Goal: Find specific page/section: Find specific page/section

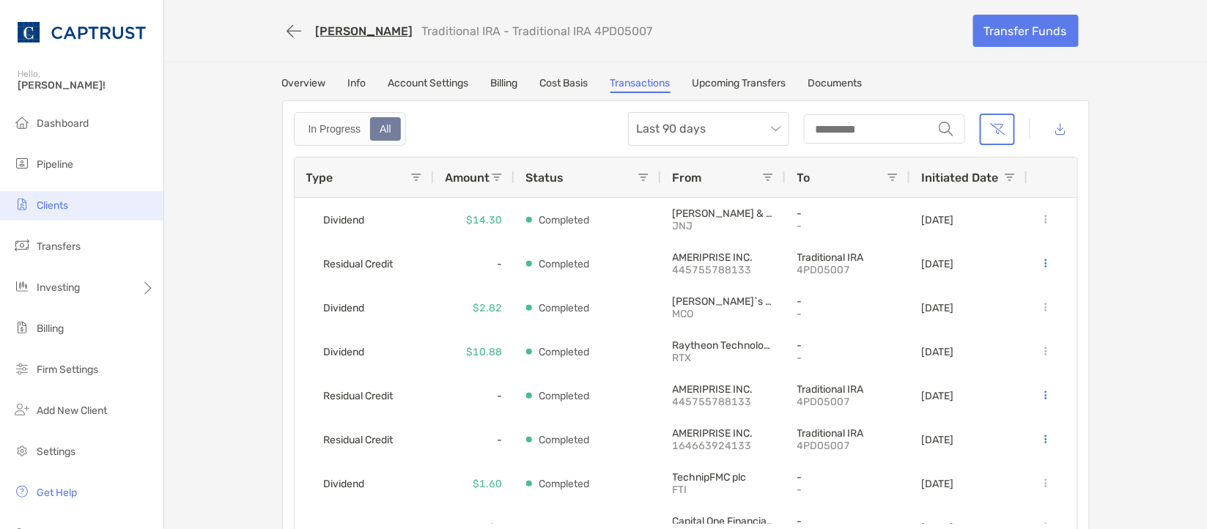
click at [67, 218] on li "Clients" at bounding box center [81, 205] width 163 height 29
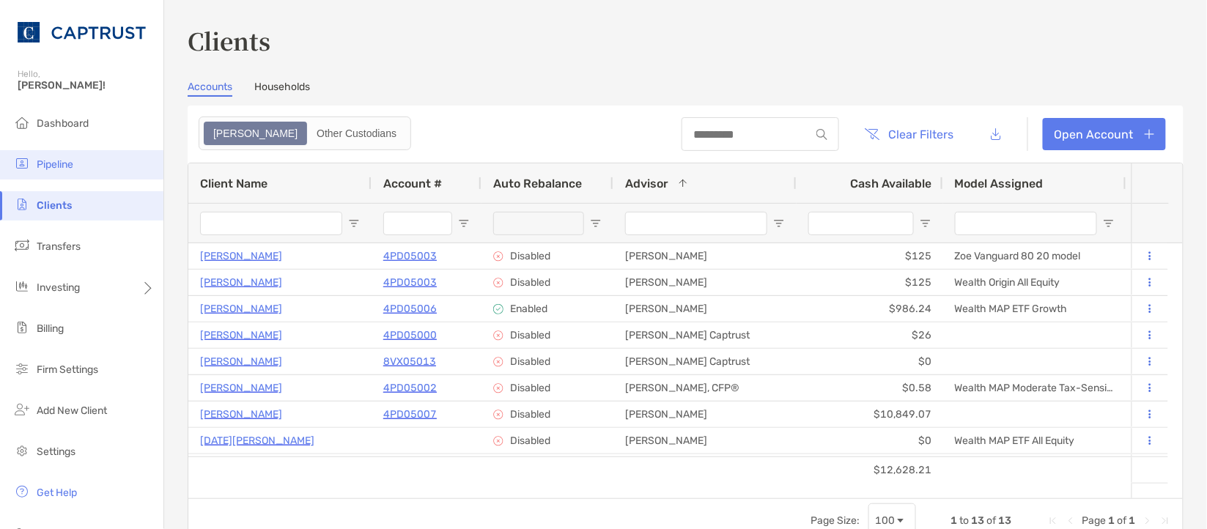
click at [68, 164] on span "Pipeline" at bounding box center [55, 164] width 37 height 12
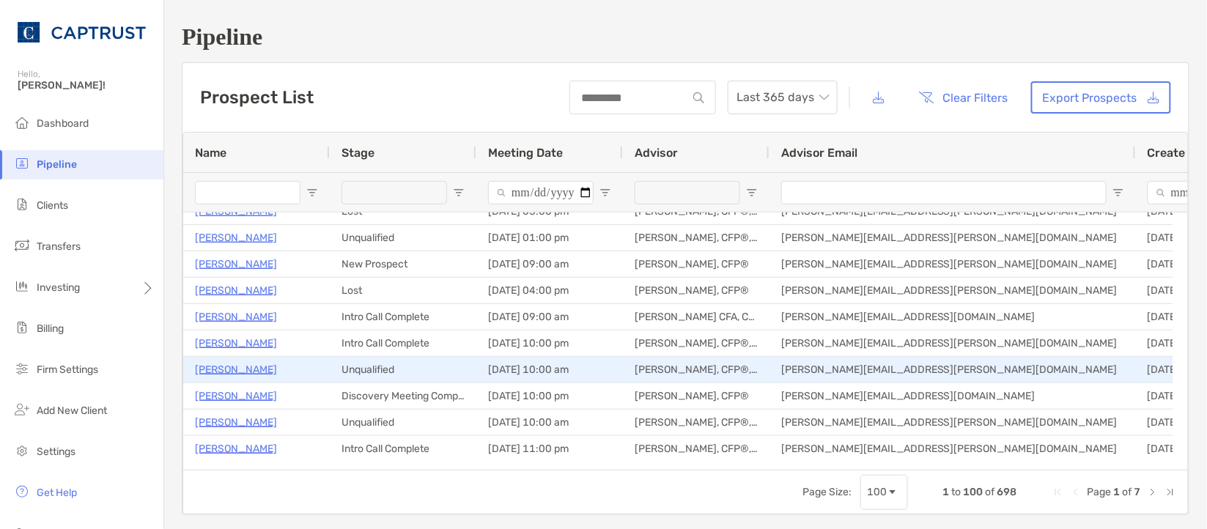
scroll to position [867, 0]
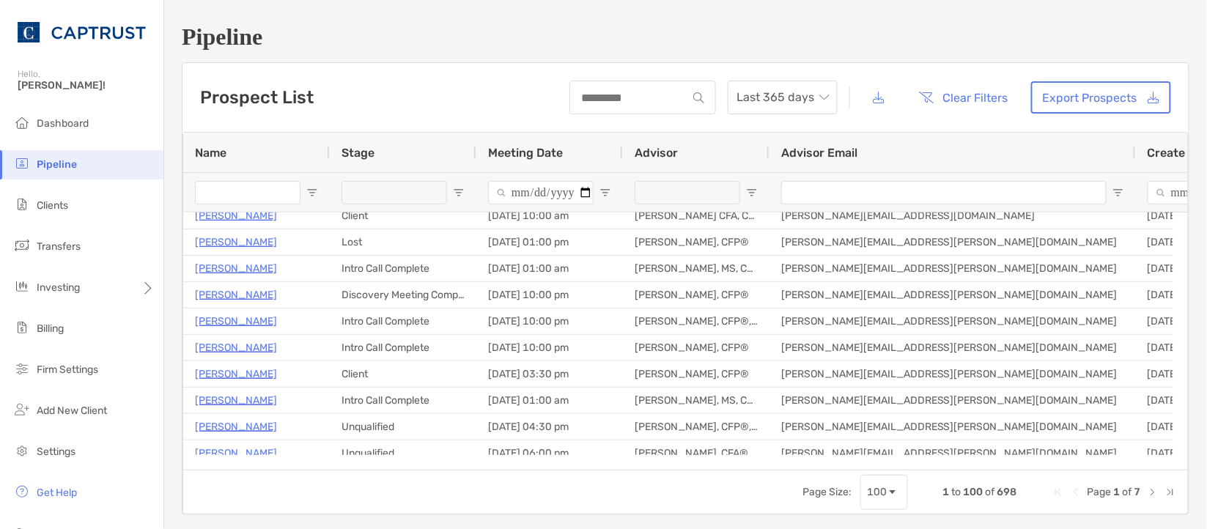
click at [711, 196] on div at bounding box center [686, 192] width 105 height 23
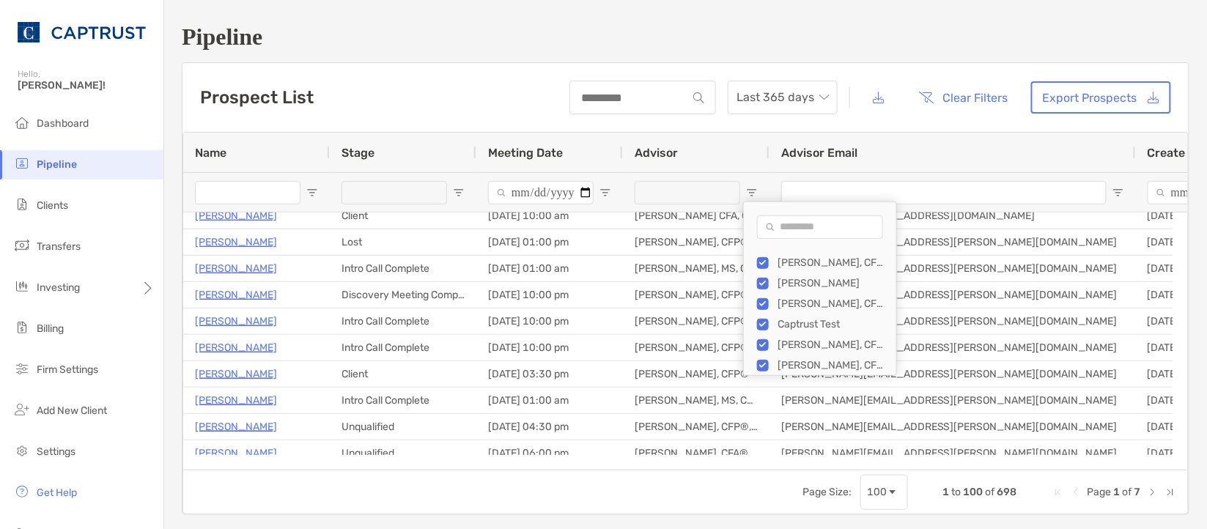
click at [810, 235] on input "Search filter values" at bounding box center [820, 226] width 126 height 23
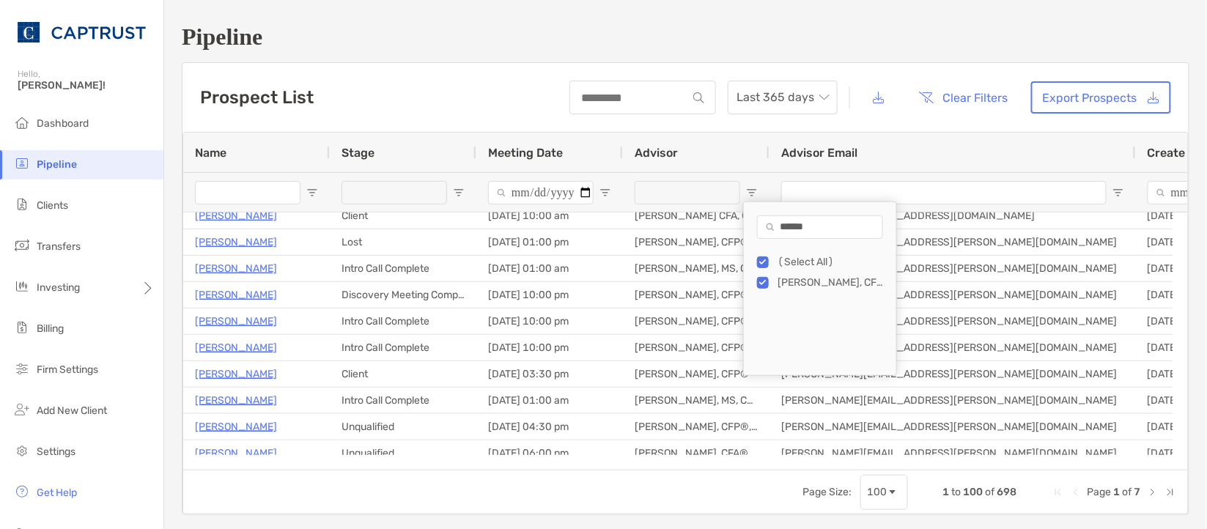
type input "******"
type input "**********"
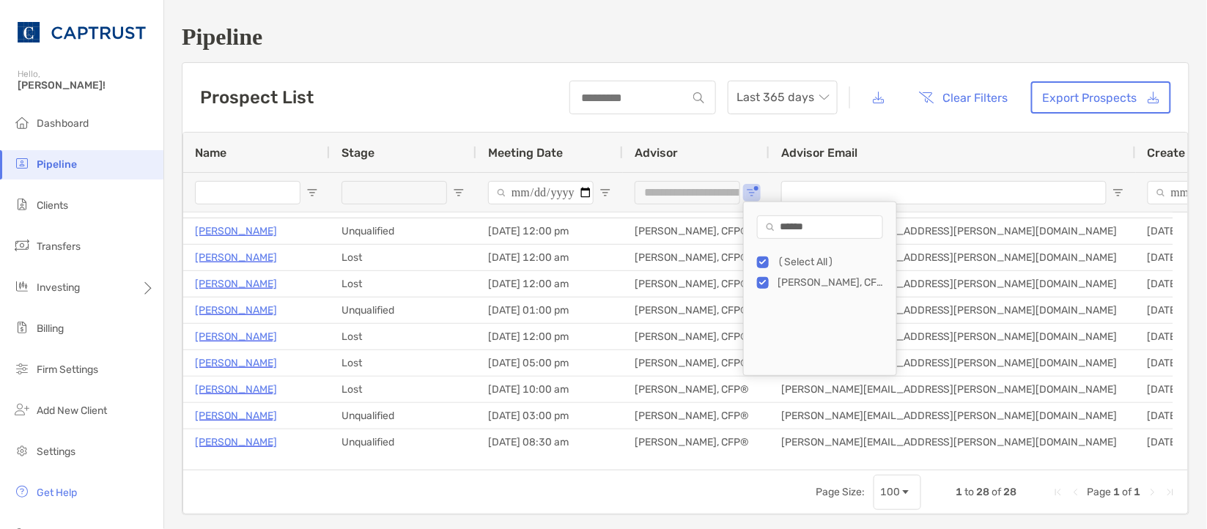
click at [516, 91] on div "Prospect List Last 365 days Clear Filters Export Prospects" at bounding box center [685, 97] width 1006 height 69
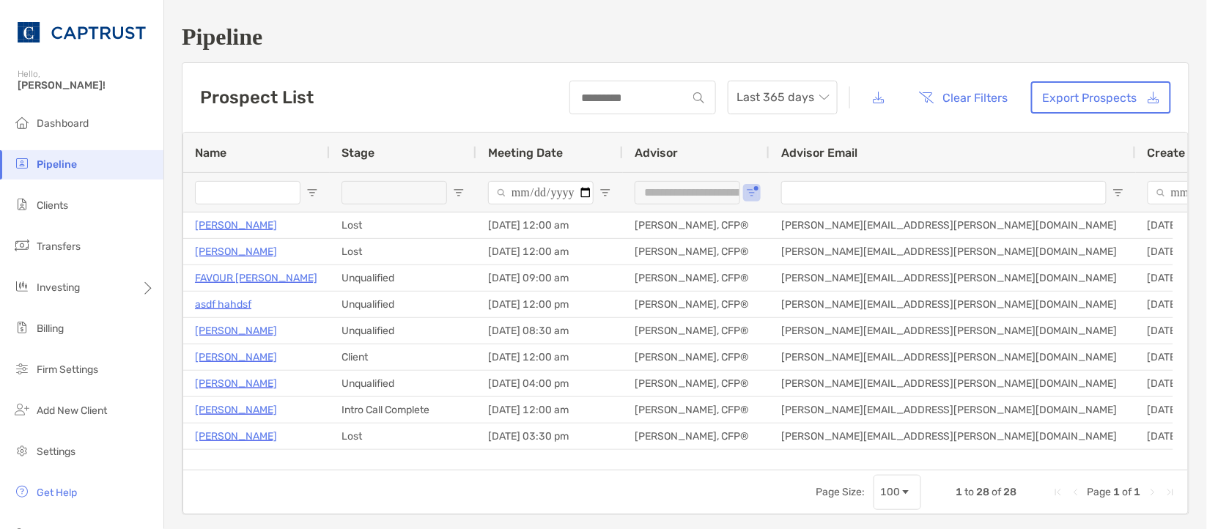
click at [435, 82] on div "Prospect List Last 365 days Clear Filters Export Prospects" at bounding box center [685, 97] width 1006 height 69
drag, startPoint x: 1031, startPoint y: 40, endPoint x: 1005, endPoint y: 47, distance: 26.5
click at [868, 40] on h1 "Pipeline" at bounding box center [685, 36] width 1007 height 27
click at [547, 42] on h1 "Pipeline" at bounding box center [685, 36] width 1007 height 27
click at [868, 33] on h1 "Pipeline" at bounding box center [685, 36] width 1007 height 27
